Goal: Transaction & Acquisition: Purchase product/service

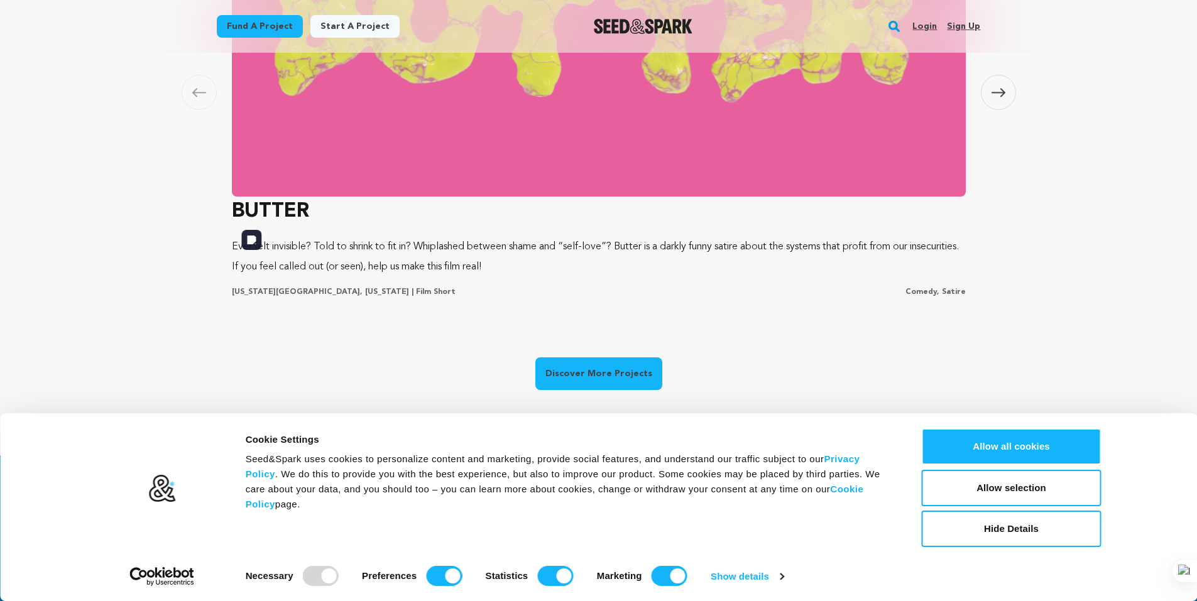
scroll to position [880, 0]
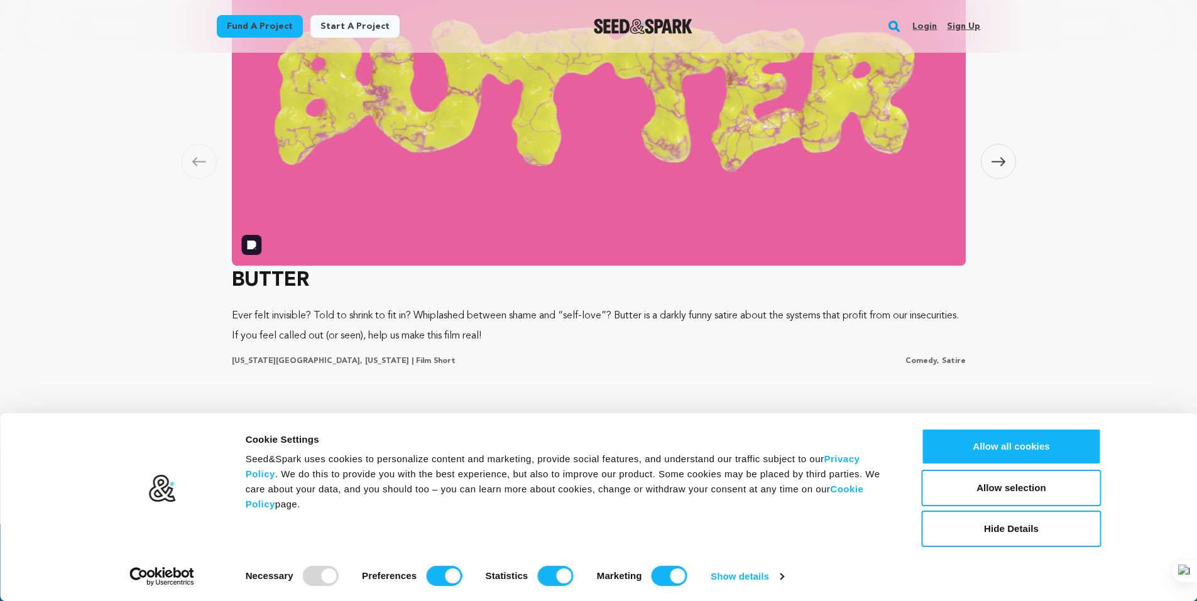
click at [555, 173] on img at bounding box center [599, 95] width 734 height 339
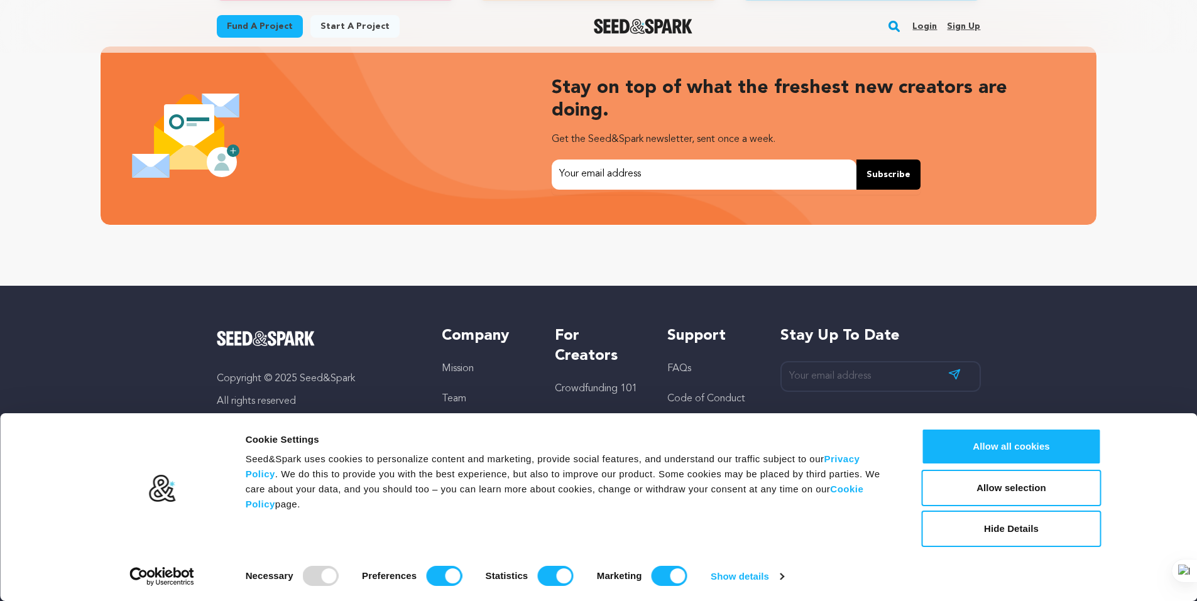
scroll to position [2660, 0]
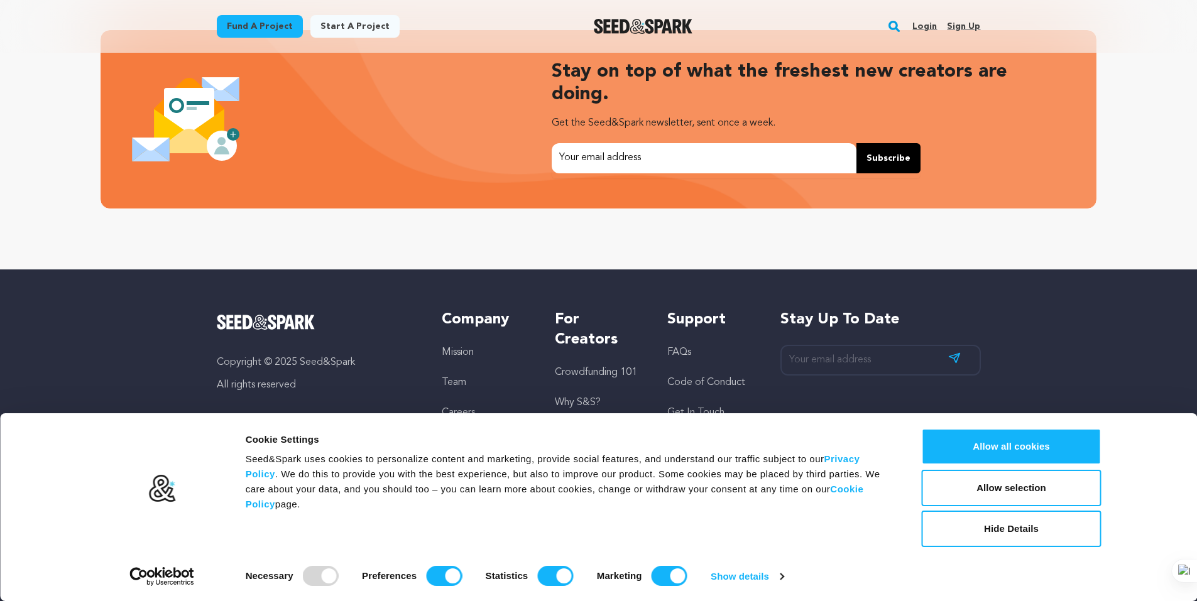
click at [626, 26] on img "Seed&Spark Homepage" at bounding box center [643, 26] width 99 height 15
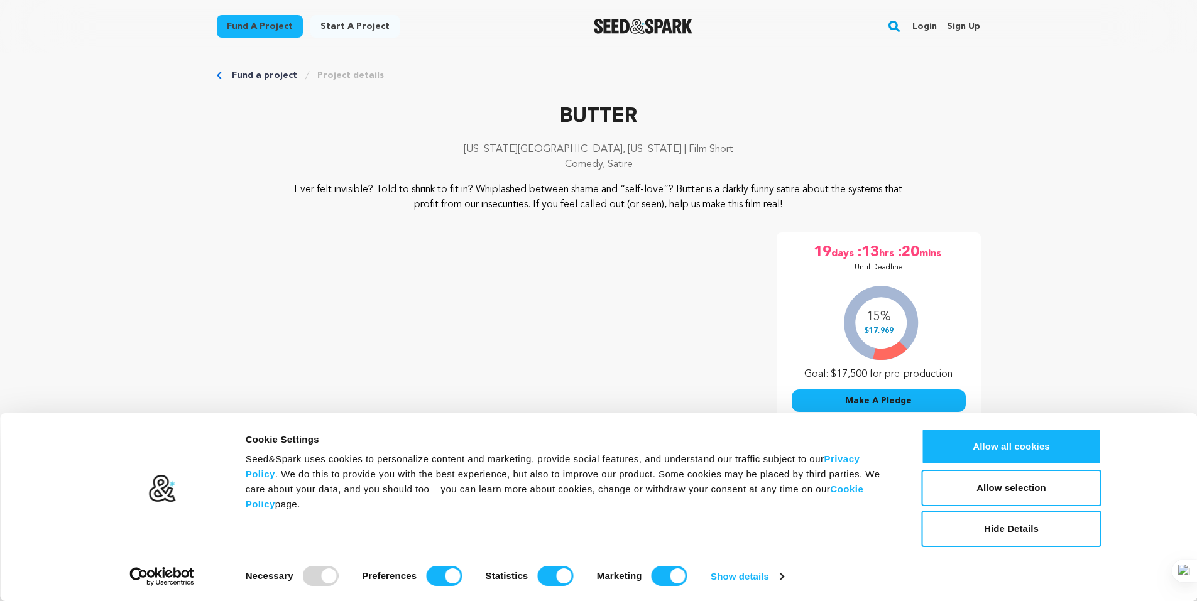
scroll to position [251, 0]
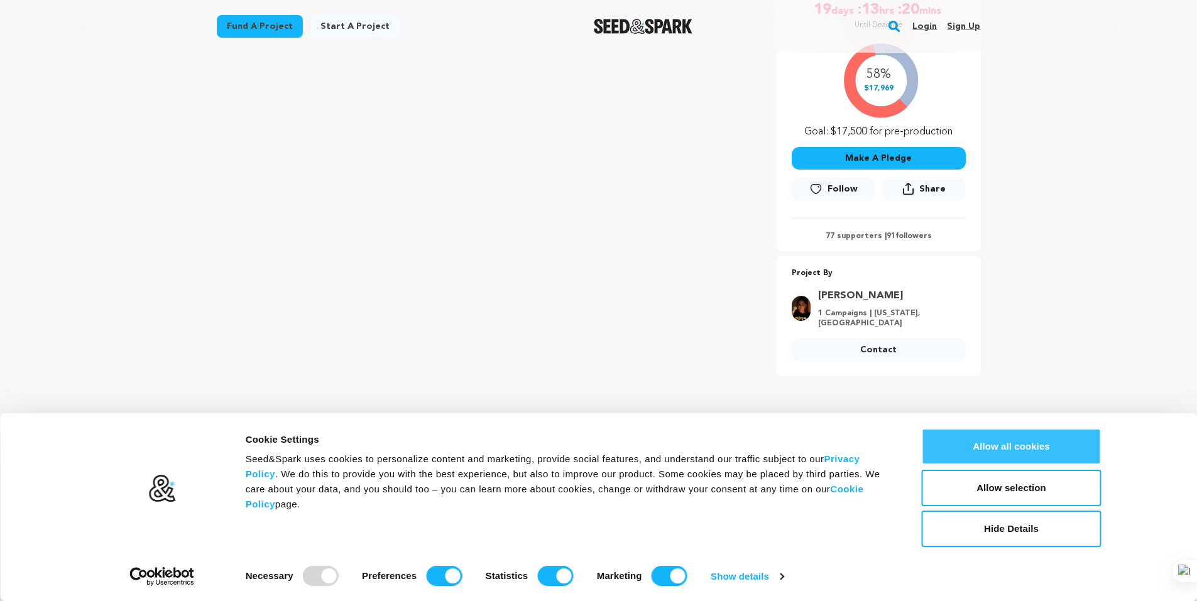
click at [995, 435] on button "Allow all cookies" at bounding box center [1012, 446] width 180 height 36
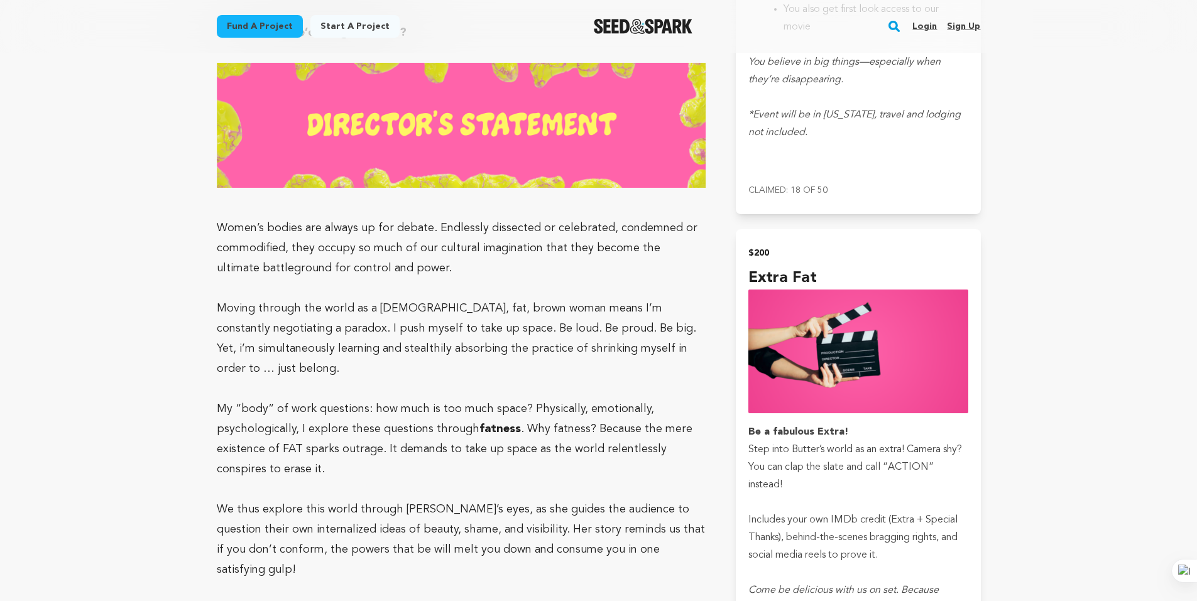
scroll to position [0, 0]
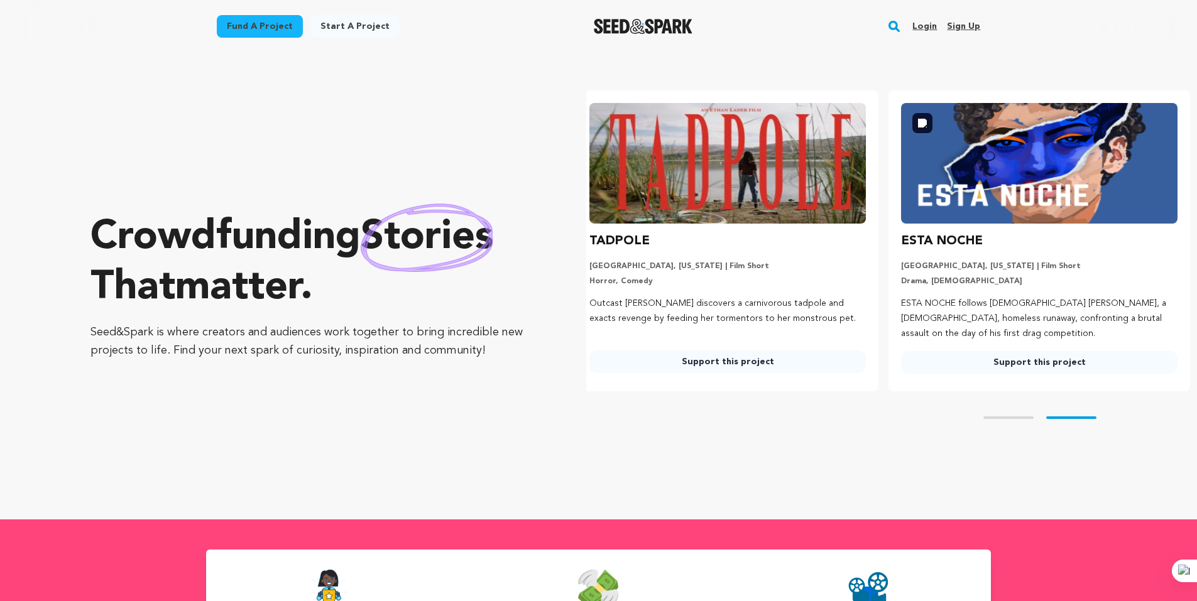
scroll to position [0, 322]
click at [1024, 178] on img at bounding box center [1038, 163] width 276 height 121
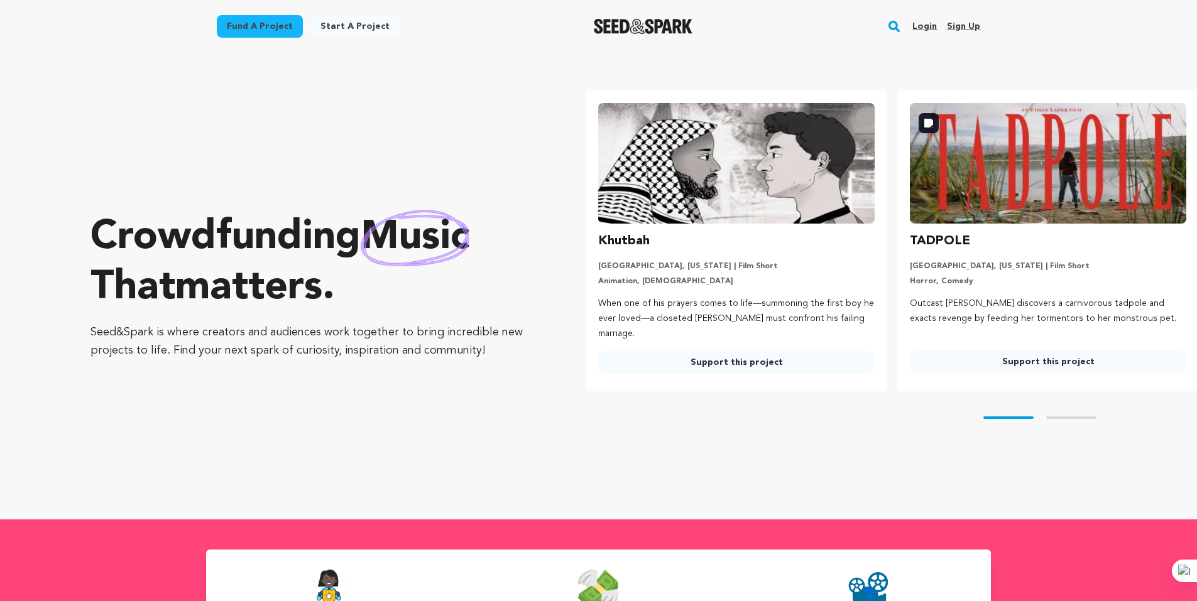
scroll to position [0, 0]
click at [1087, 418] on div "Skip to prev slide page Skip to next slide page" at bounding box center [891, 417] width 611 height 53
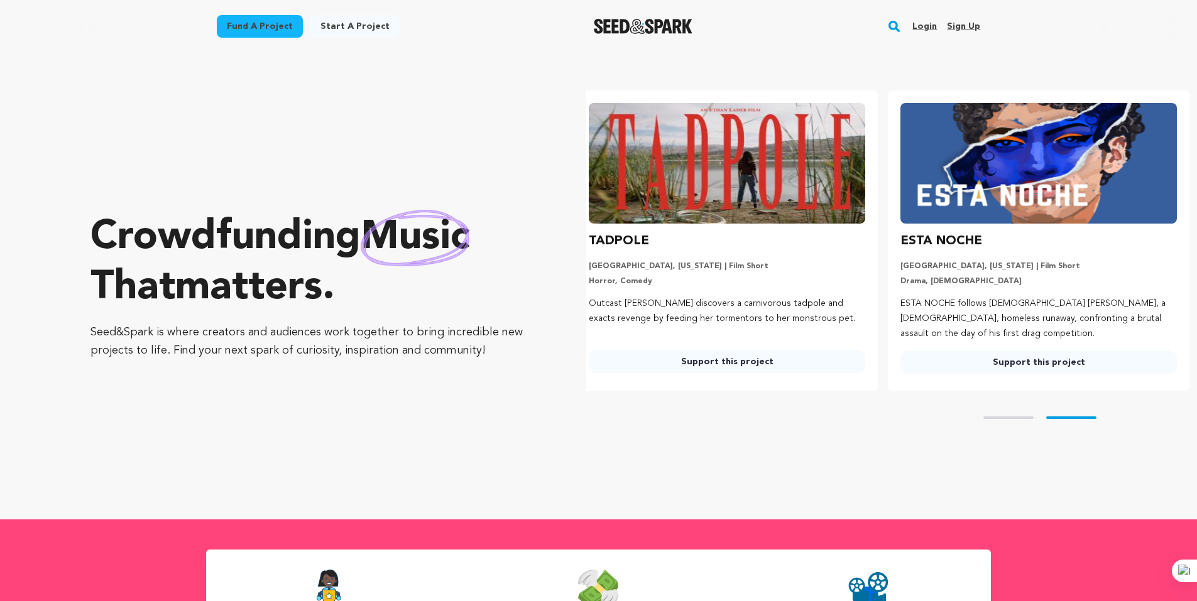
click at [1014, 418] on div "Skip to prev slide page Skip to next slide page" at bounding box center [891, 417] width 611 height 53
drag, startPoint x: 769, startPoint y: 286, endPoint x: 836, endPoint y: 297, distance: 67.4
click at [869, 300] on li "TADPOLE Los Angeles, California | Film Short Horror, Comedy Outcast Val discove…" at bounding box center [727, 240] width 302 height 301
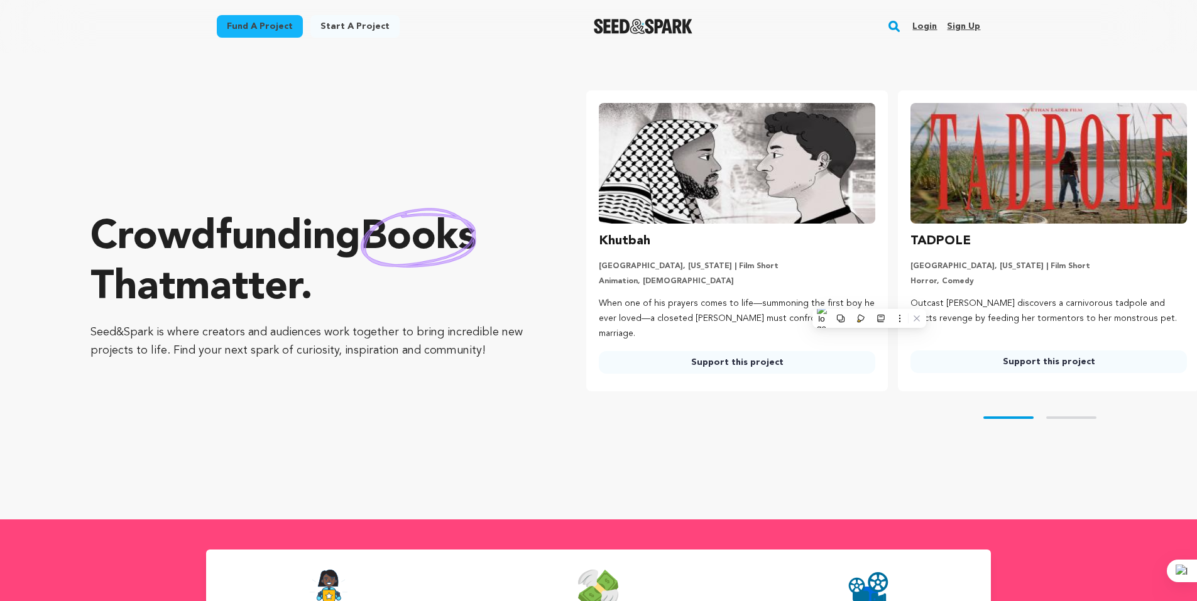
click at [733, 241] on div "Khutbah" at bounding box center [737, 241] width 276 height 20
click at [714, 210] on img at bounding box center [737, 163] width 276 height 121
click at [631, 155] on img at bounding box center [737, 163] width 276 height 121
click at [700, 166] on img at bounding box center [737, 163] width 276 height 121
click at [706, 255] on div "Khutbah Los Angeles, California | Film Short Animation, LGBTQ When one of his p…" at bounding box center [737, 302] width 276 height 143
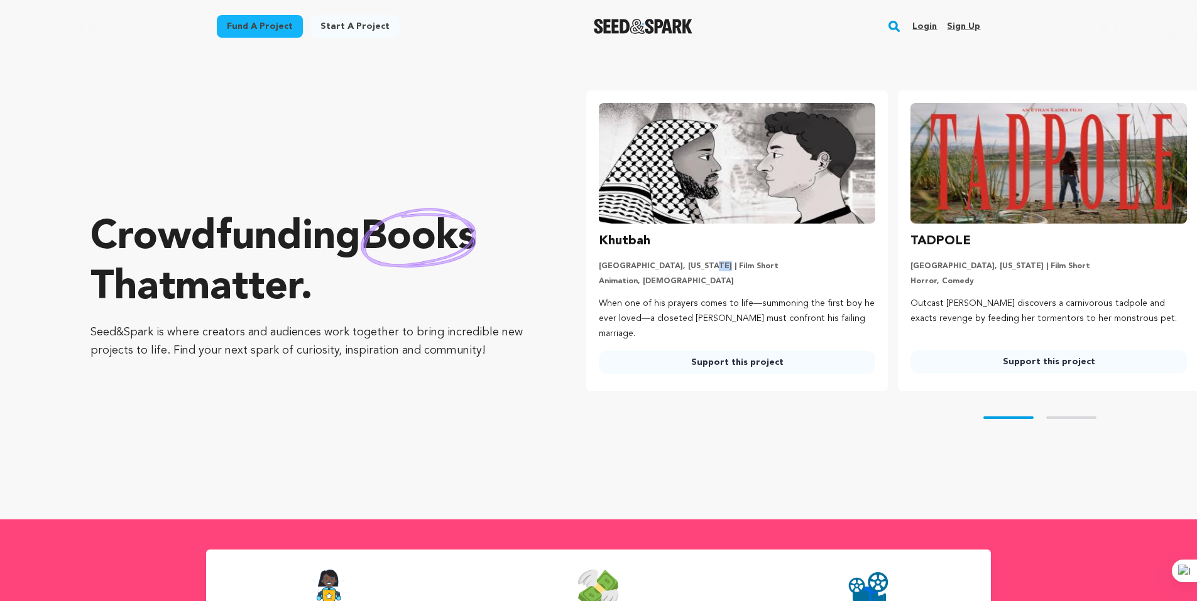
click at [689, 267] on p "Los Angeles, California | Film Short" at bounding box center [737, 266] width 276 height 10
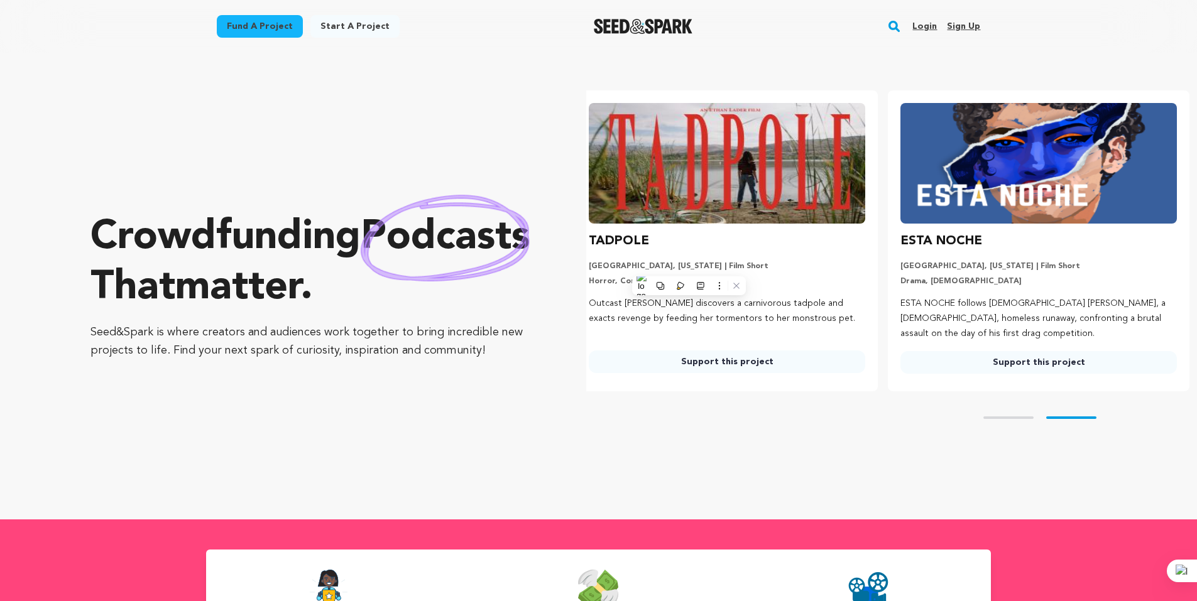
click at [596, 244] on h3 "TADPOLE" at bounding box center [619, 241] width 60 height 20
click at [614, 236] on h3 "TADPOLE" at bounding box center [619, 241] width 60 height 20
click at [960, 193] on img at bounding box center [1038, 163] width 276 height 121
click at [995, 252] on div "ESTA NOCHE Los Angeles, California | Film Short Drama, LGBTQ ESTA NOCHE follows…" at bounding box center [1038, 302] width 276 height 143
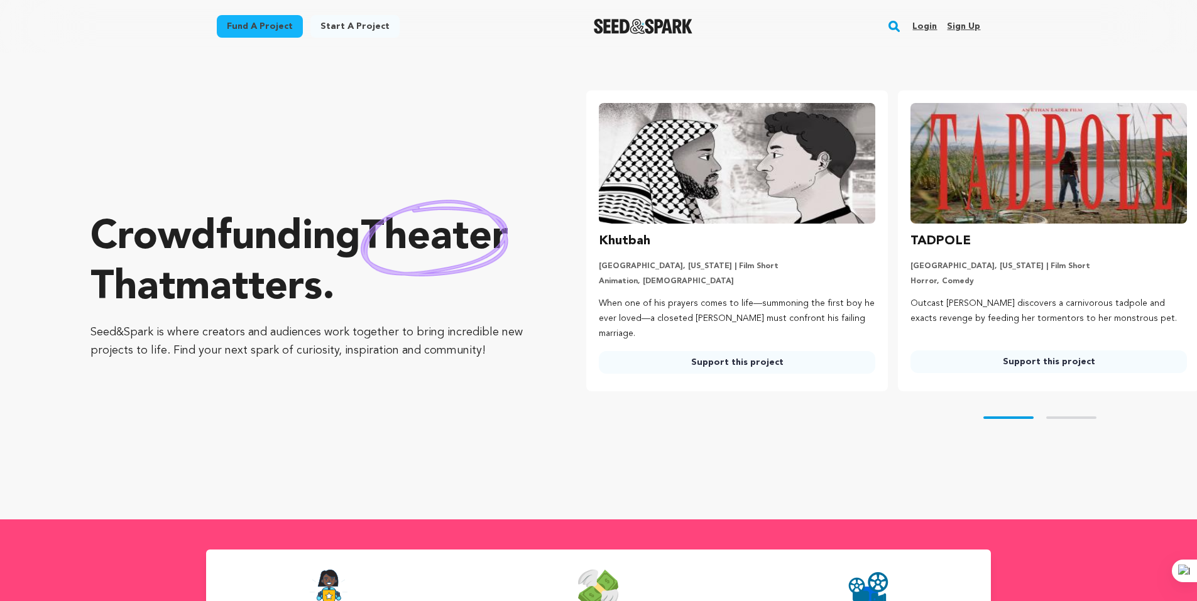
click at [665, 362] on link "Support this project" at bounding box center [737, 362] width 276 height 23
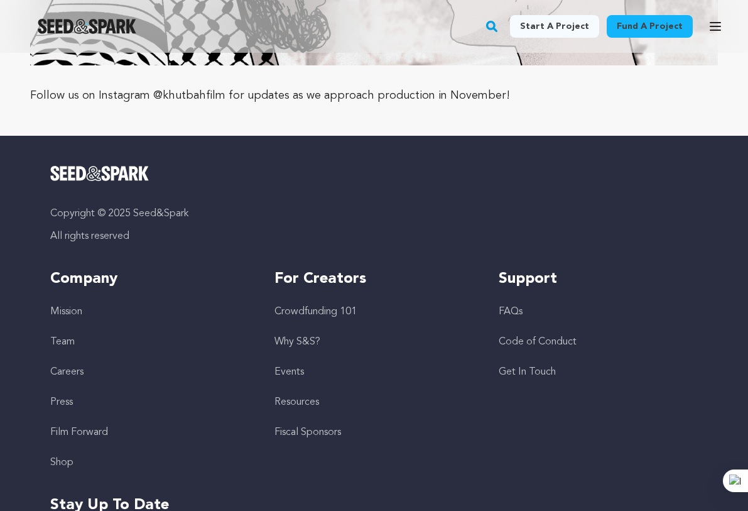
scroll to position [4825, 0]
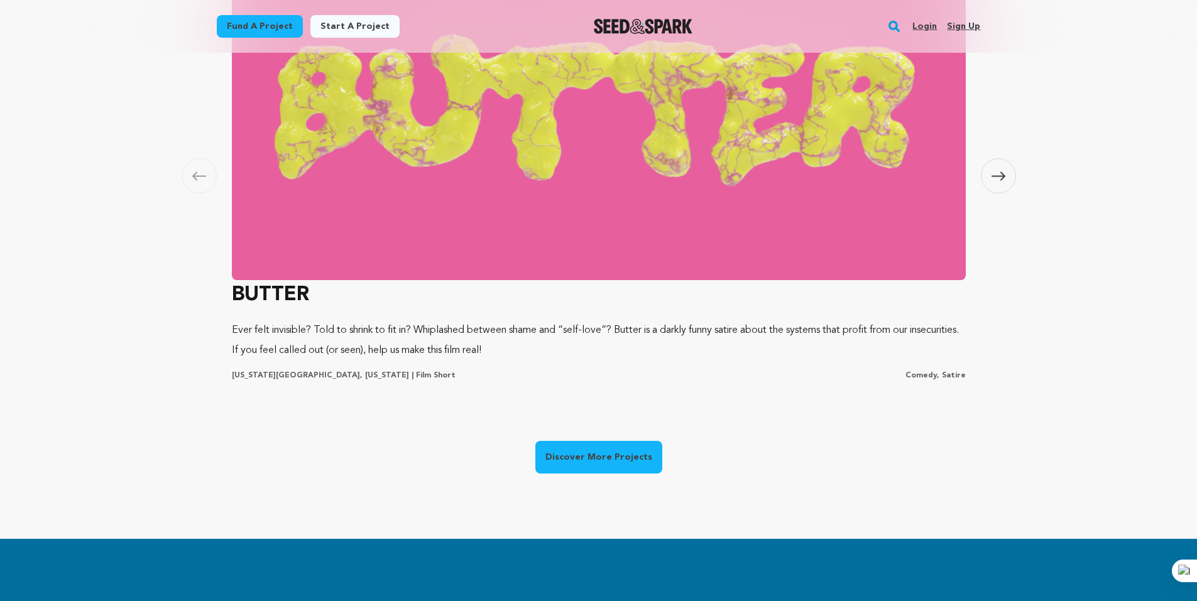
scroll to position [817, 0]
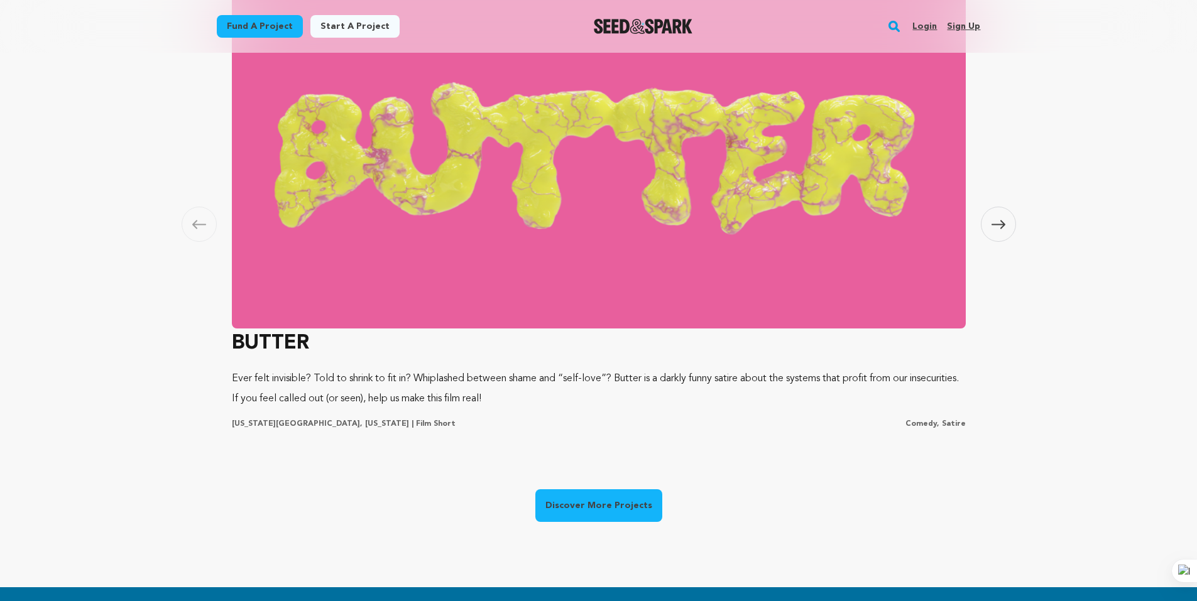
click at [748, 223] on icon at bounding box center [998, 224] width 14 height 9
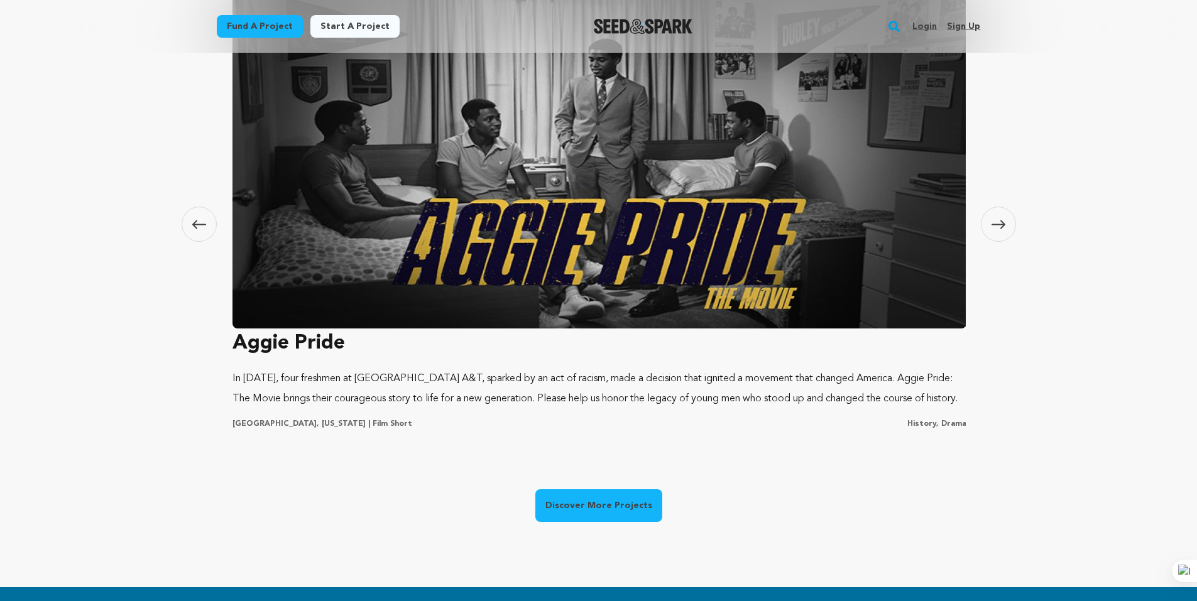
scroll to position [0, 741]
click at [179, 221] on div "Carousel Skip to previous slide page Carousel BUTTER Ever felt invisible? Told …" at bounding box center [598, 211] width 1197 height 754
click at [201, 223] on icon at bounding box center [199, 224] width 14 height 9
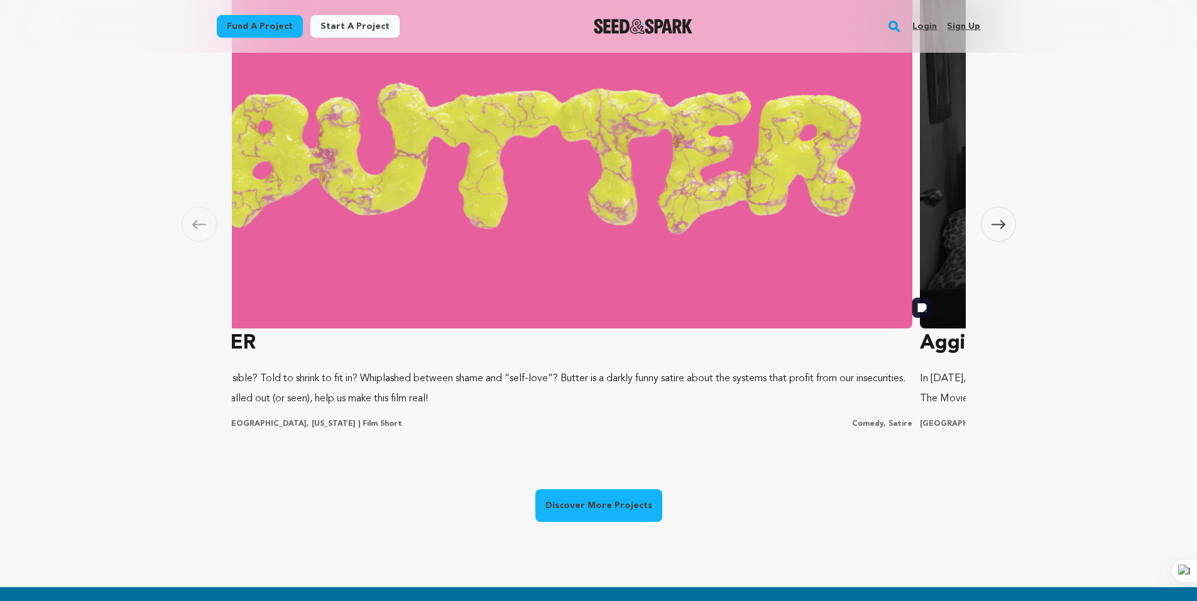
scroll to position [0, 1]
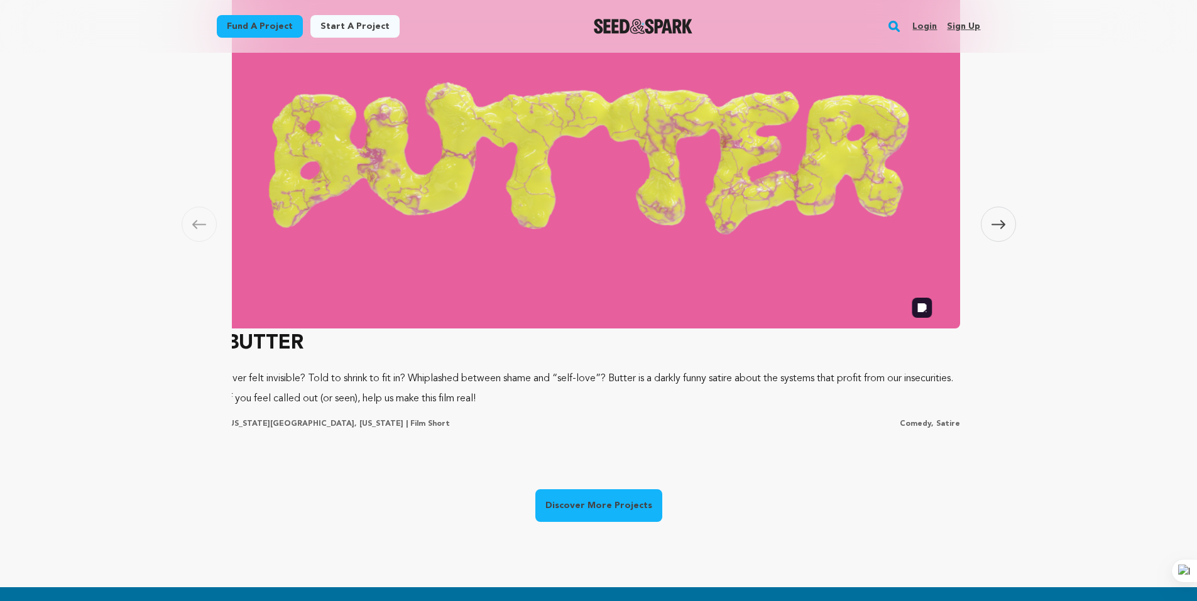
click at [515, 224] on img at bounding box center [593, 158] width 734 height 339
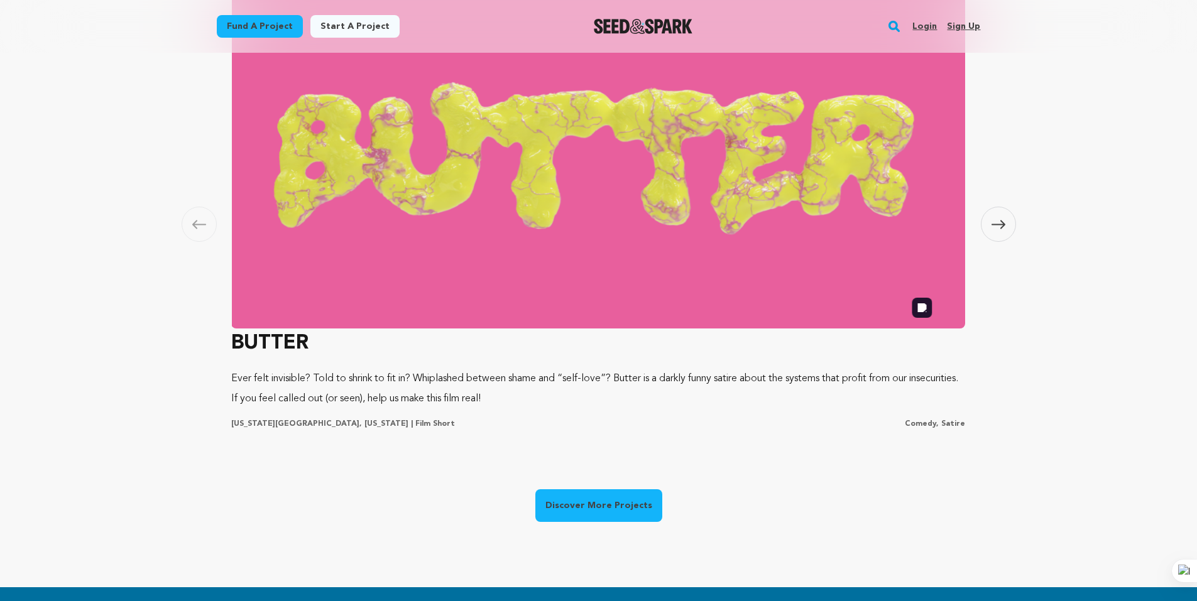
scroll to position [0, 0]
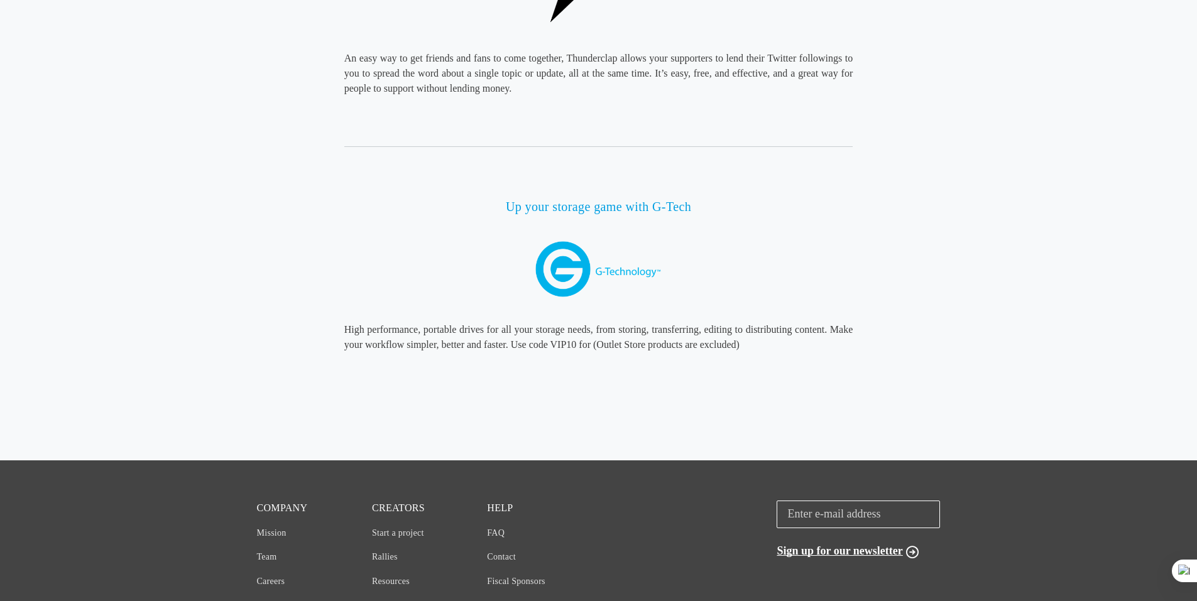
scroll to position [1885, 0]
